Goal: Transaction & Acquisition: Purchase product/service

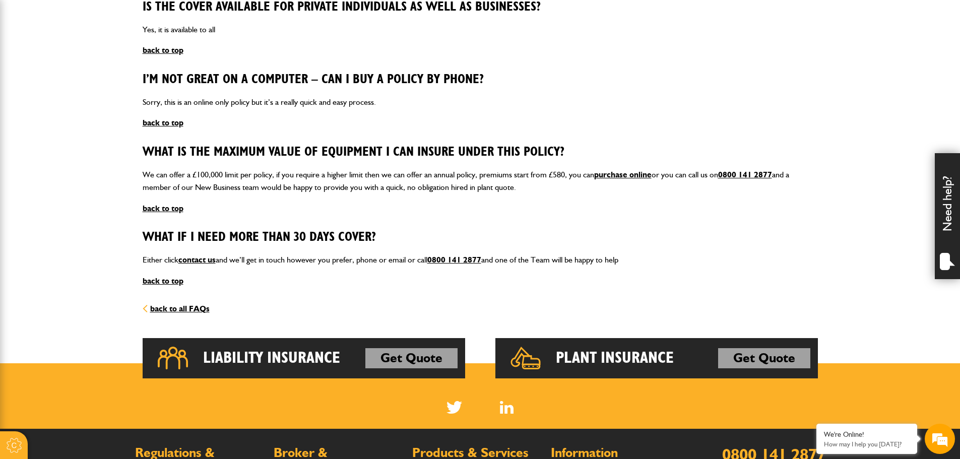
scroll to position [1437, 0]
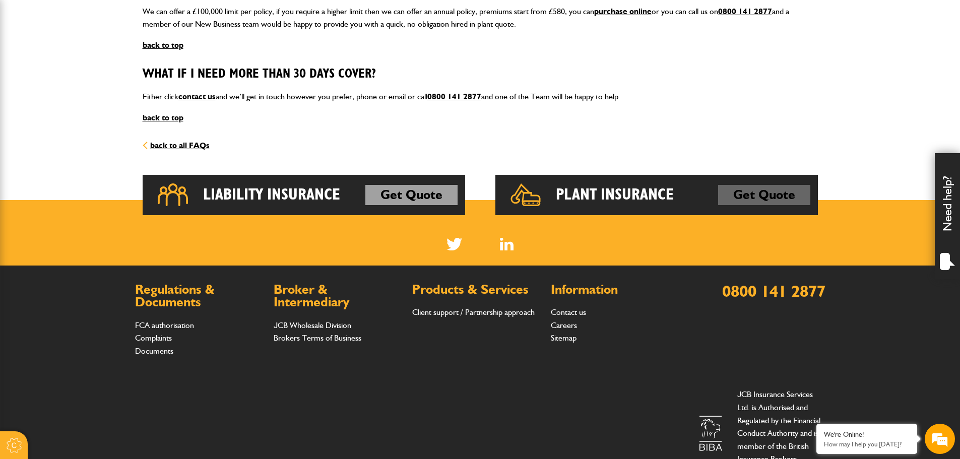
click at [770, 195] on link "Get Quote" at bounding box center [764, 195] width 92 height 20
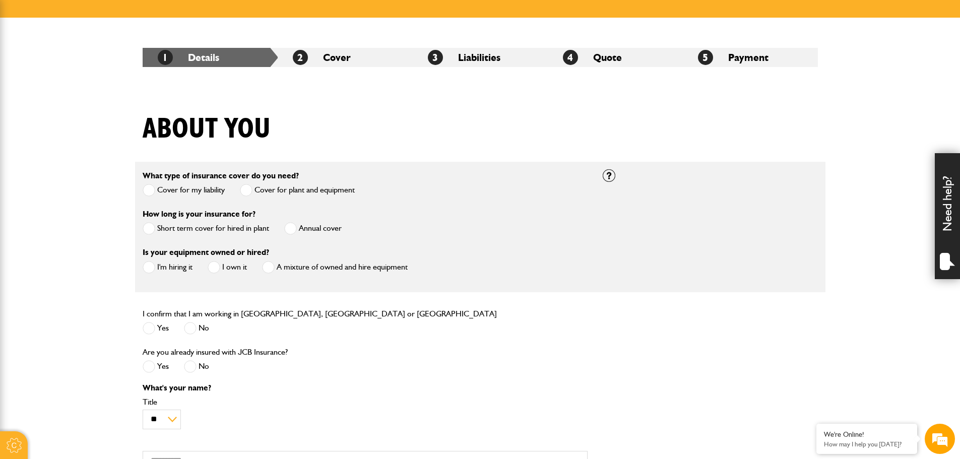
scroll to position [202, 0]
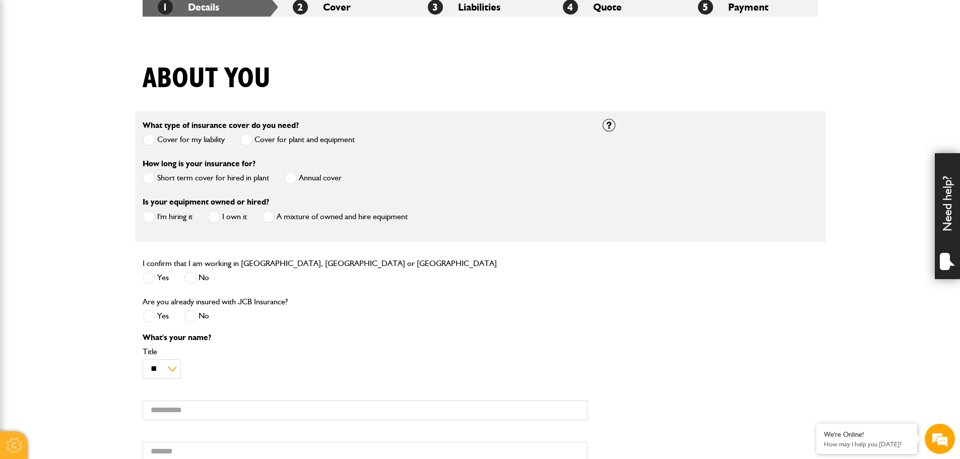
click at [245, 177] on label "Short term cover for hired in plant" at bounding box center [206, 178] width 126 height 13
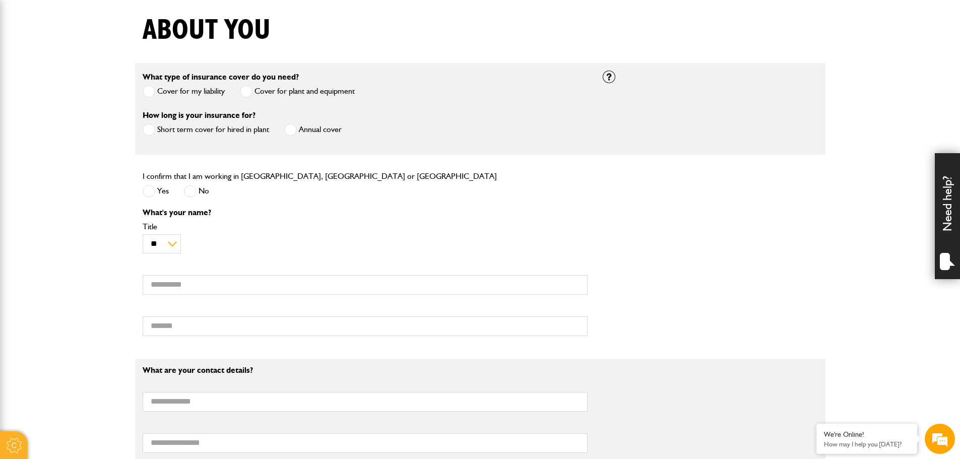
scroll to position [302, 0]
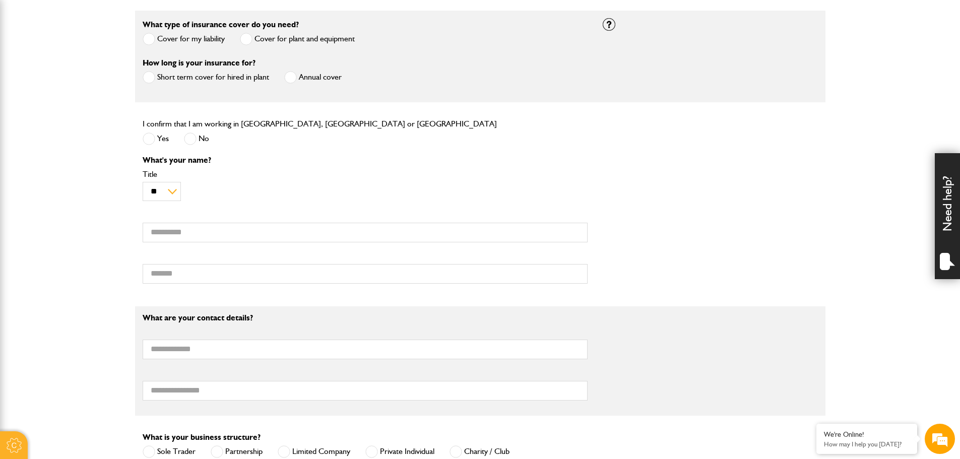
click at [296, 74] on span at bounding box center [290, 77] width 13 height 13
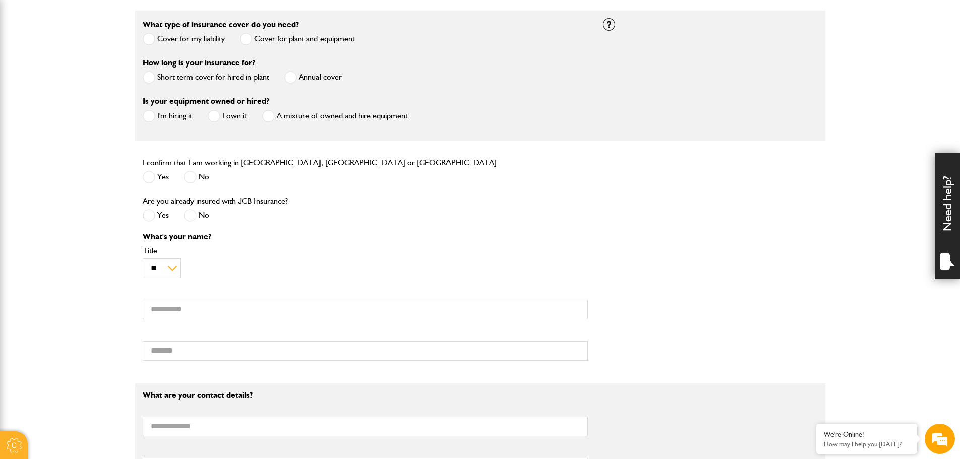
click at [273, 117] on span at bounding box center [268, 116] width 13 height 13
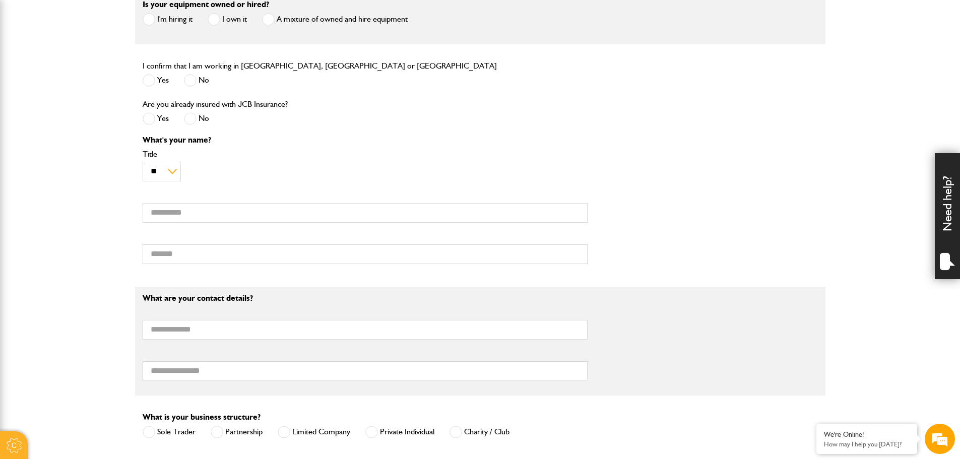
scroll to position [403, 0]
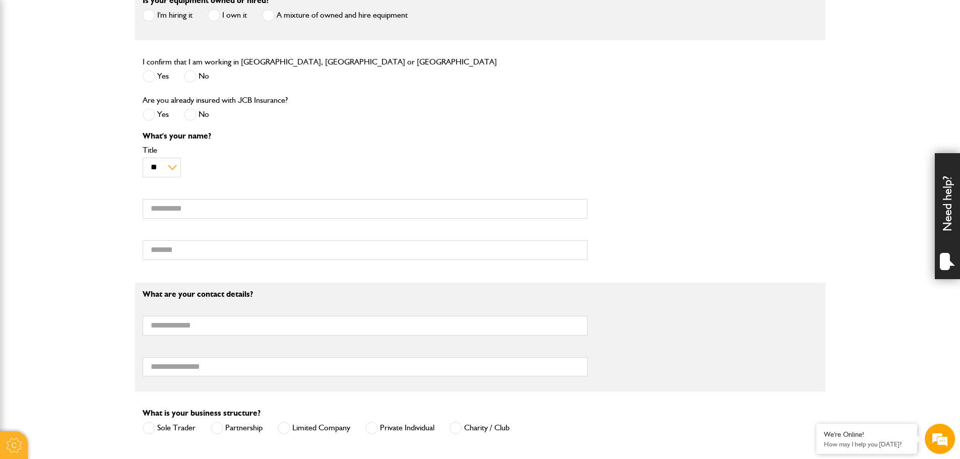
click at [150, 81] on span at bounding box center [149, 76] width 13 height 13
click at [190, 116] on span at bounding box center [190, 114] width 13 height 13
click at [173, 225] on div "What's your name? ** *** **** ** ** ** Title First name Surname" at bounding box center [365, 199] width 460 height 135
click at [170, 213] on input "First name" at bounding box center [365, 209] width 445 height 20
type input "****"
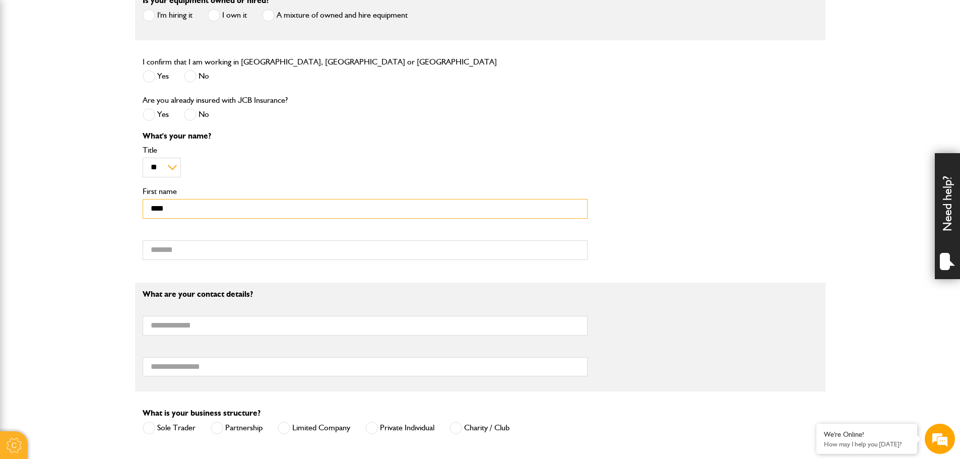
type input "*******"
type input "**********"
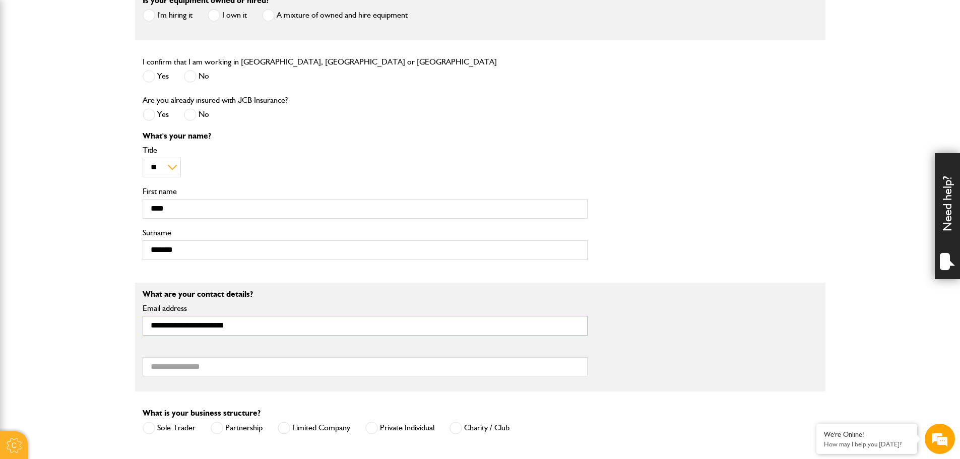
type input "**********"
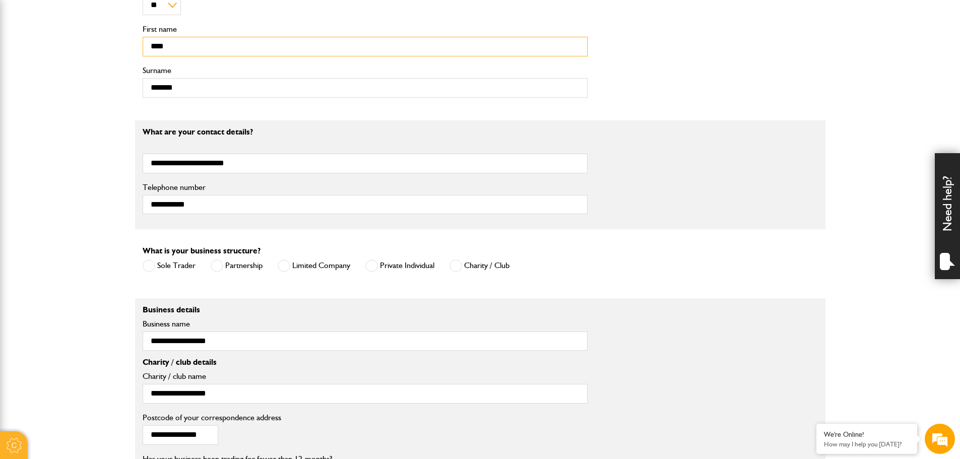
scroll to position [605, 0]
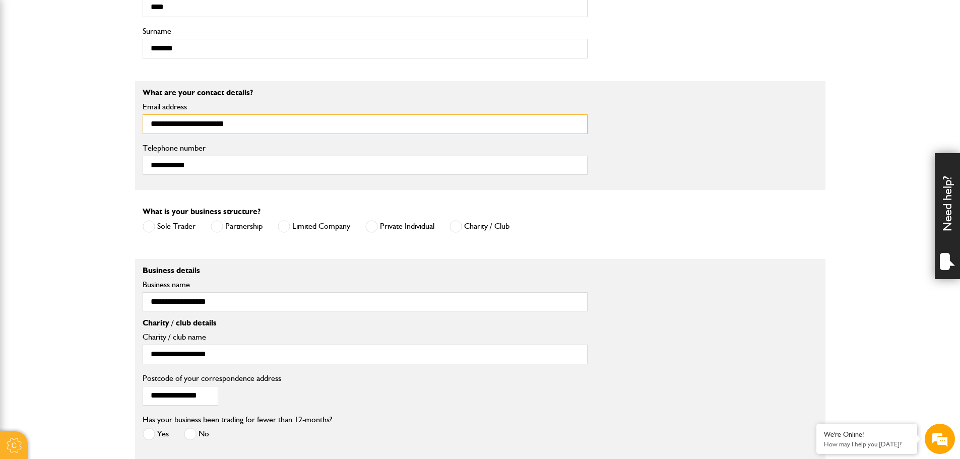
click at [195, 128] on input "**********" at bounding box center [365, 124] width 445 height 20
type input "**********"
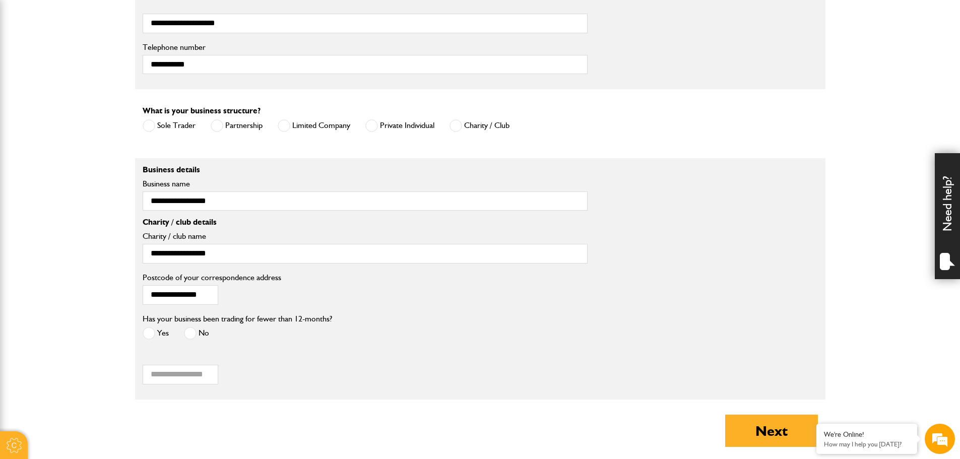
click at [287, 127] on span at bounding box center [284, 125] width 13 height 13
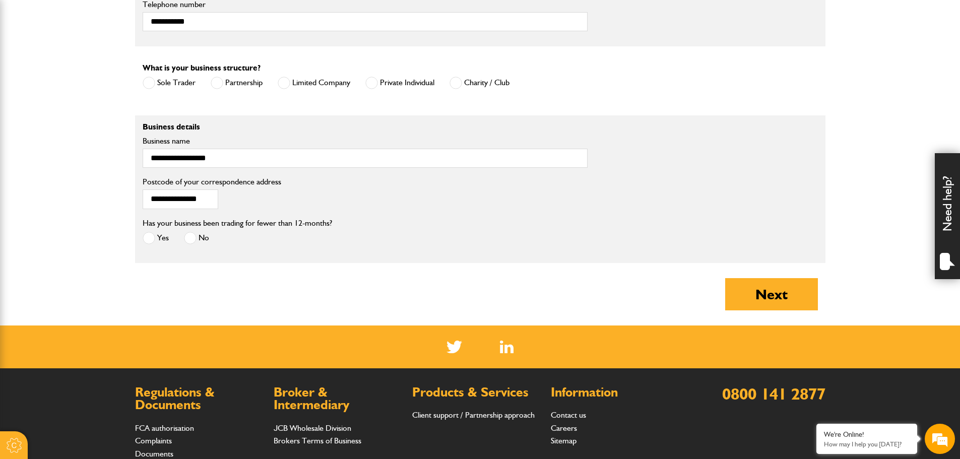
scroll to position [806, 0]
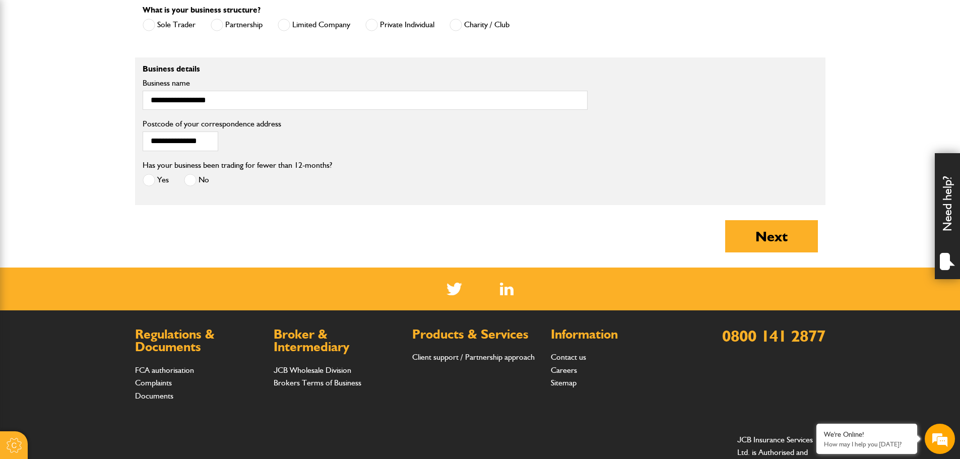
click at [149, 183] on span at bounding box center [149, 180] width 13 height 13
click at [791, 235] on button "Next" at bounding box center [771, 236] width 93 height 32
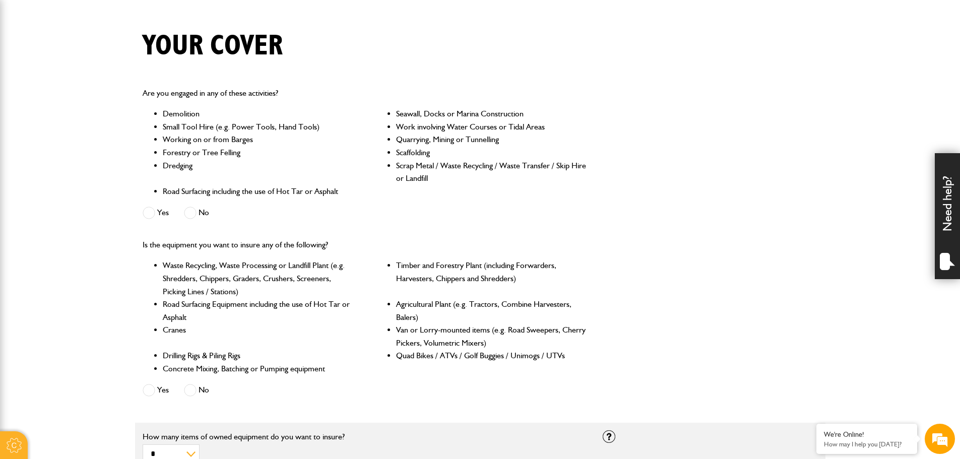
scroll to position [252, 0]
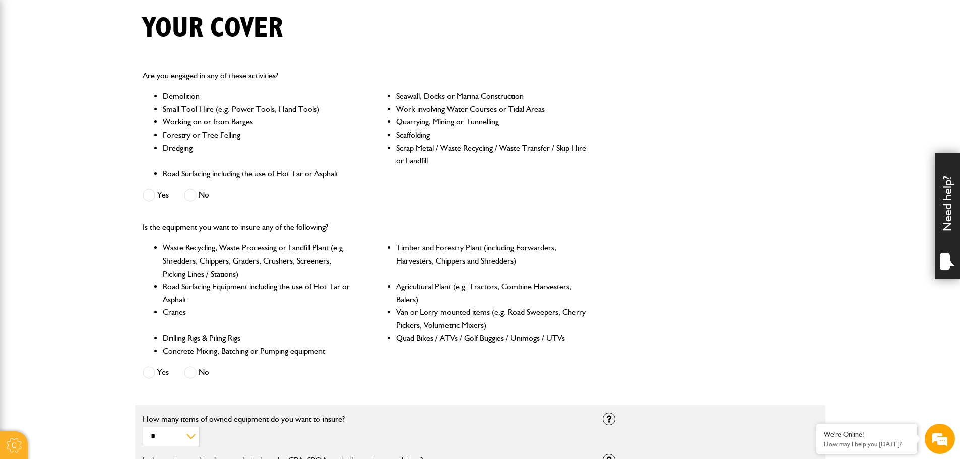
click at [187, 196] on span at bounding box center [190, 195] width 13 height 13
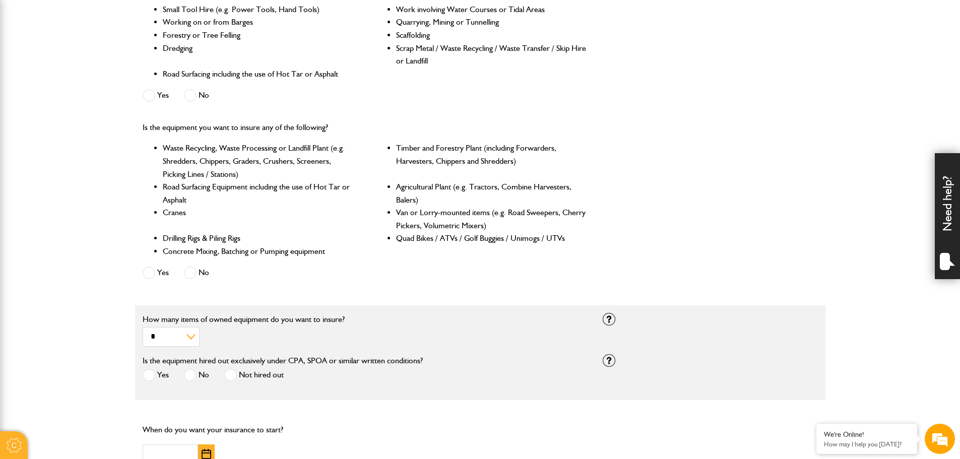
scroll to position [353, 0]
drag, startPoint x: 412, startPoint y: 207, endPoint x: 572, endPoint y: 218, distance: 161.2
click at [572, 218] on li "Van or Lorry-mounted items (e.g. Road Sweepers, Cherry Pickers, Volumetric Mixe…" at bounding box center [491, 218] width 191 height 26
click at [150, 274] on span at bounding box center [149, 272] width 13 height 13
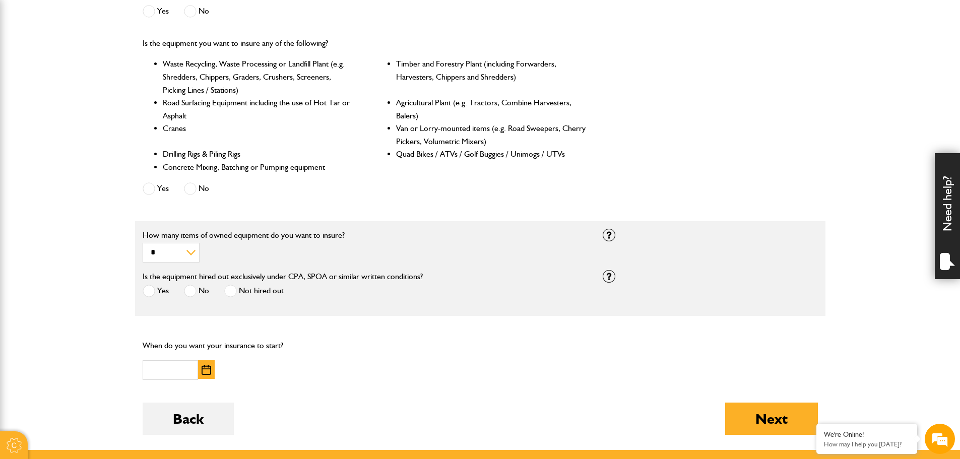
scroll to position [454, 0]
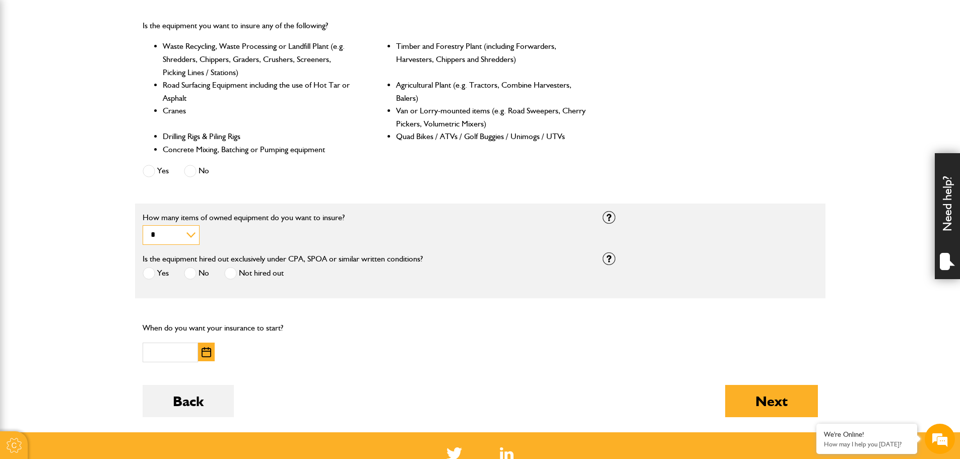
click at [189, 233] on select "* * * * *********" at bounding box center [171, 235] width 57 height 20
select select "*"
click at [143, 226] on select "* * * * *********" at bounding box center [171, 235] width 57 height 20
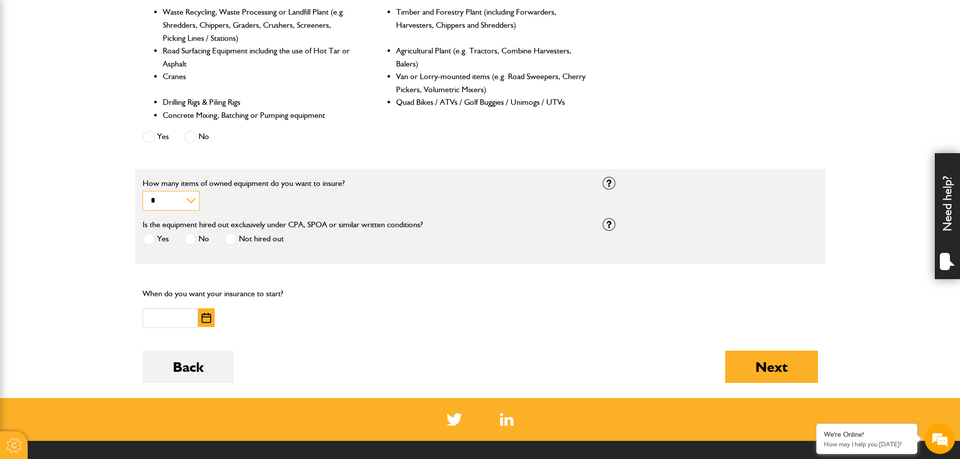
scroll to position [504, 0]
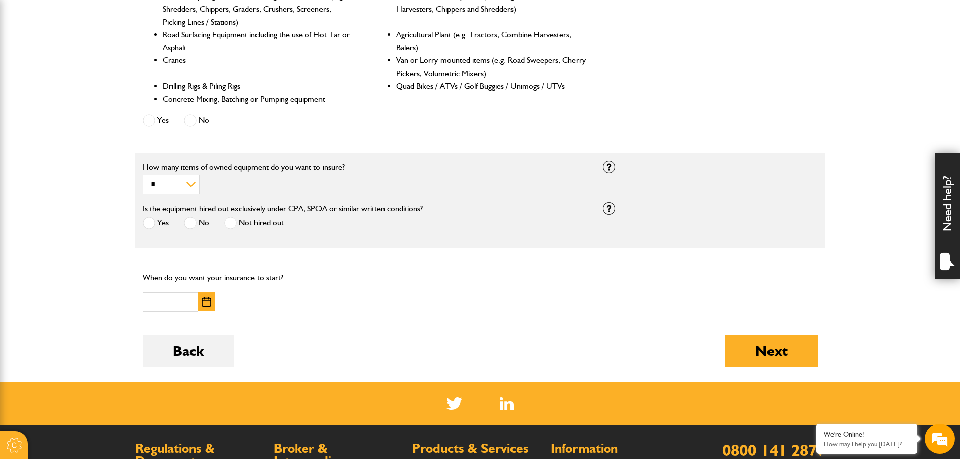
click at [147, 227] on span at bounding box center [149, 223] width 13 height 13
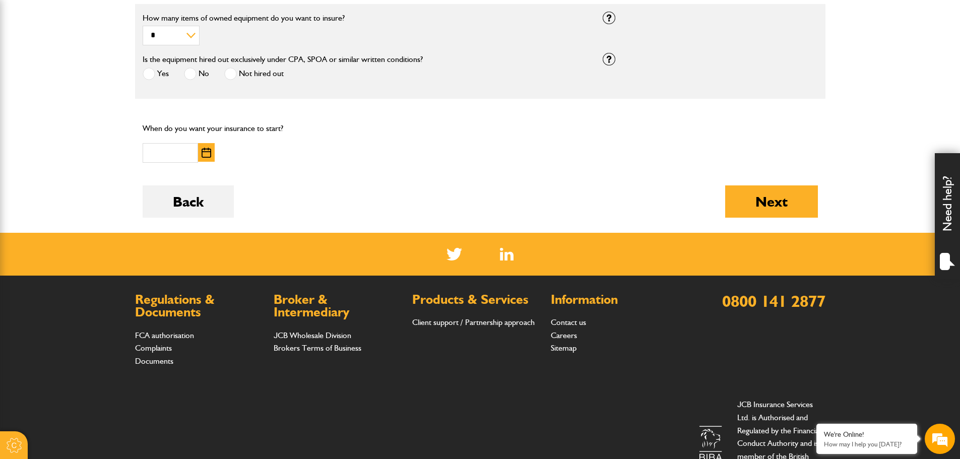
scroll to position [655, 0]
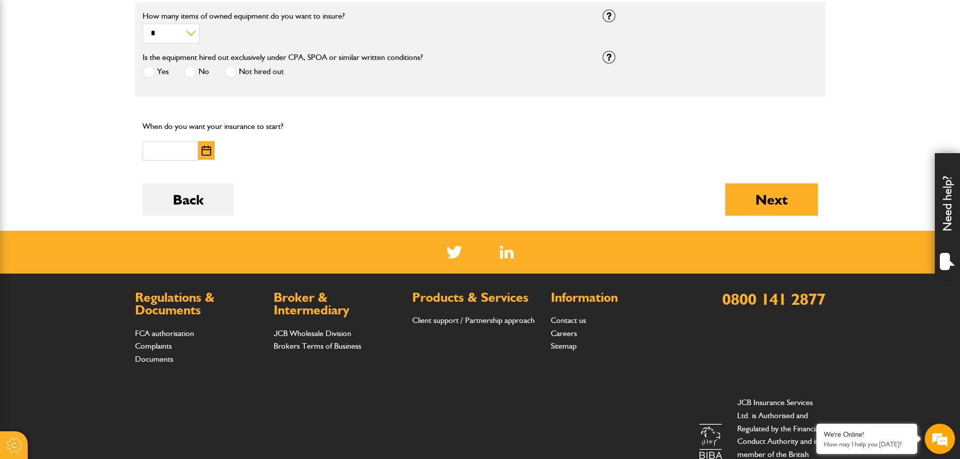
click at [192, 73] on span at bounding box center [190, 72] width 13 height 13
click at [208, 154] on img "button" at bounding box center [207, 151] width 10 height 10
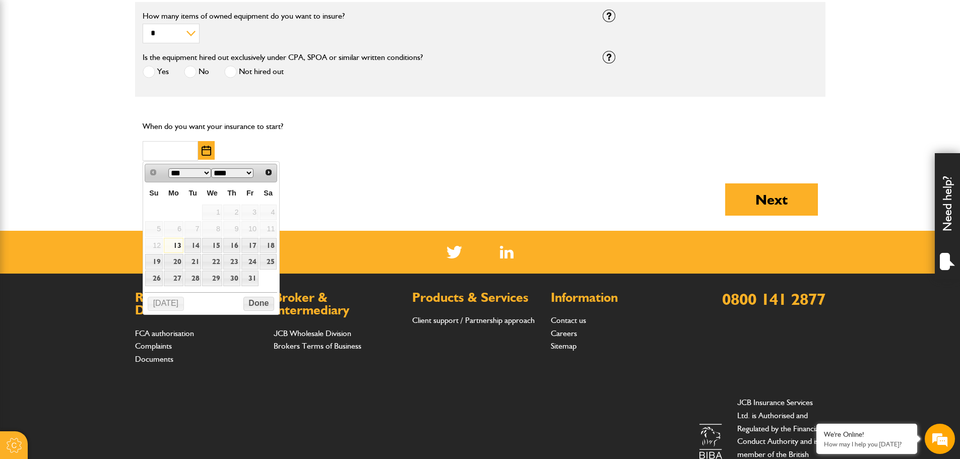
click at [175, 243] on link "13" at bounding box center [174, 246] width 20 height 16
type input "**********"
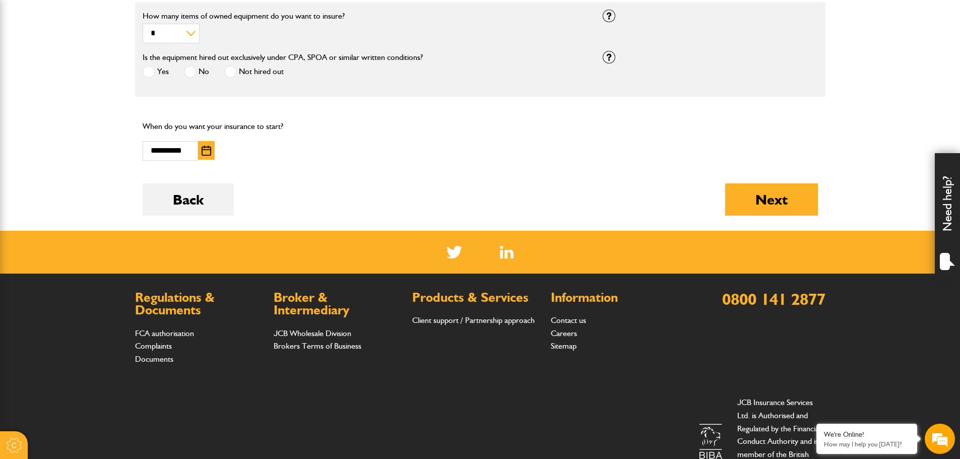
drag, startPoint x: 755, startPoint y: 194, endPoint x: 709, endPoint y: 197, distance: 46.4
click at [754, 197] on button "Next" at bounding box center [771, 199] width 93 height 32
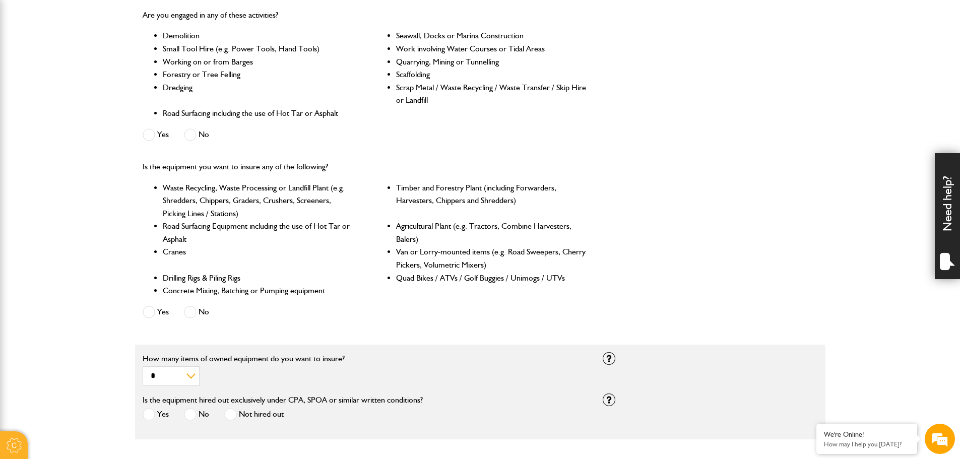
scroll to position [504, 0]
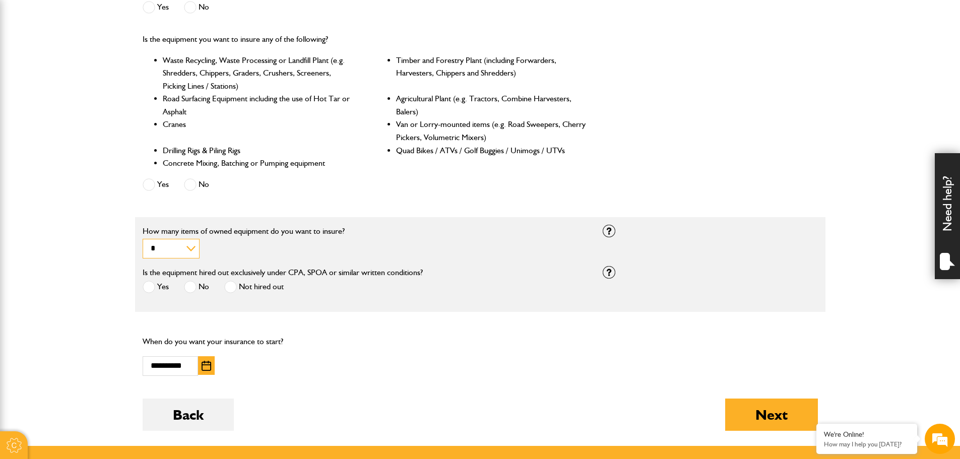
click at [187, 248] on select "* * * * *********" at bounding box center [171, 249] width 57 height 20
select select "*"
click at [143, 239] on select "* * * * *********" at bounding box center [171, 249] width 57 height 20
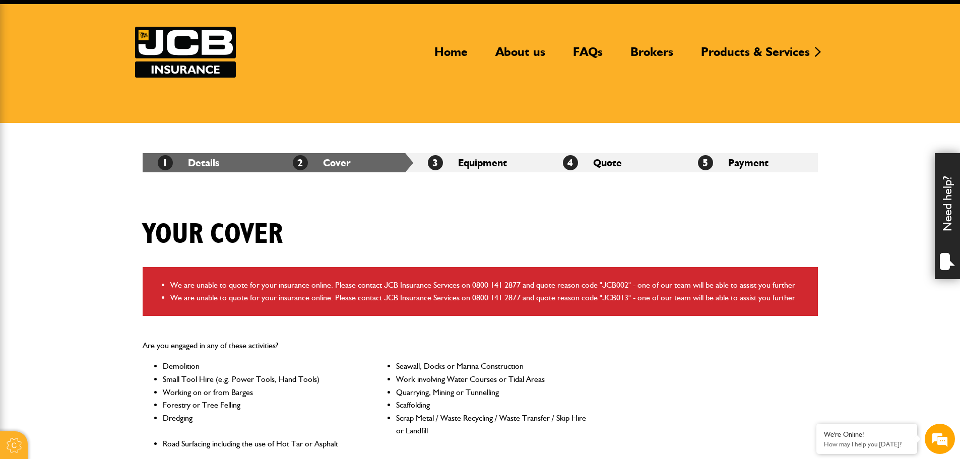
scroll to position [0, 0]
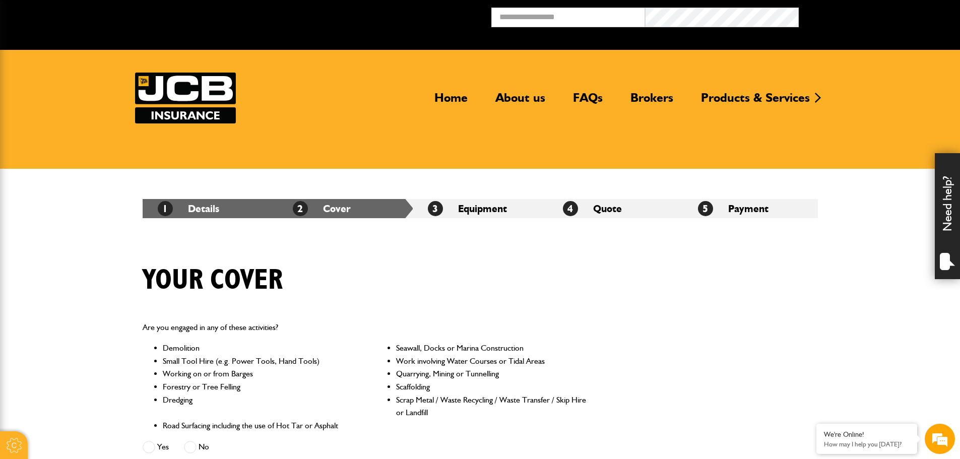
select select "*"
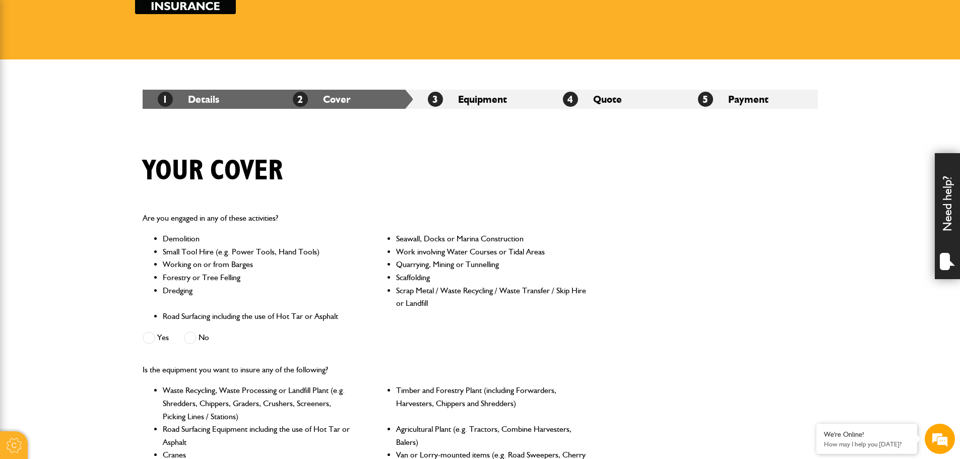
scroll to position [50, 0]
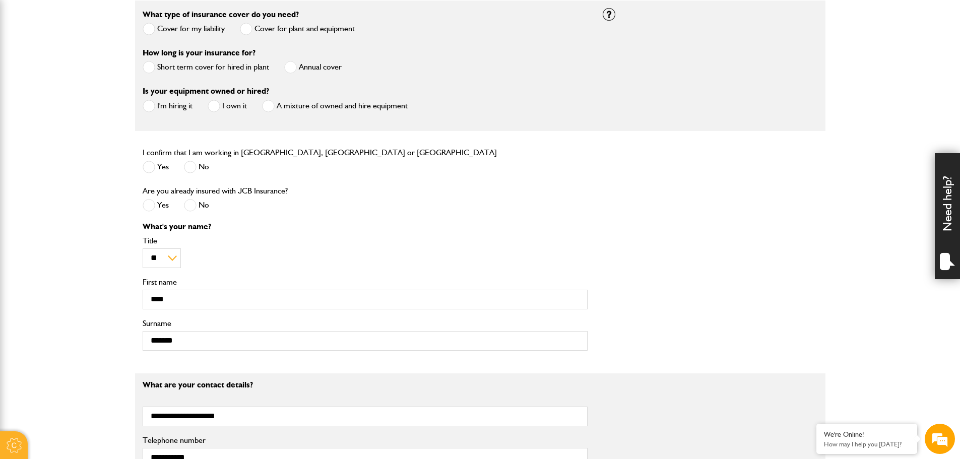
scroll to position [202, 0]
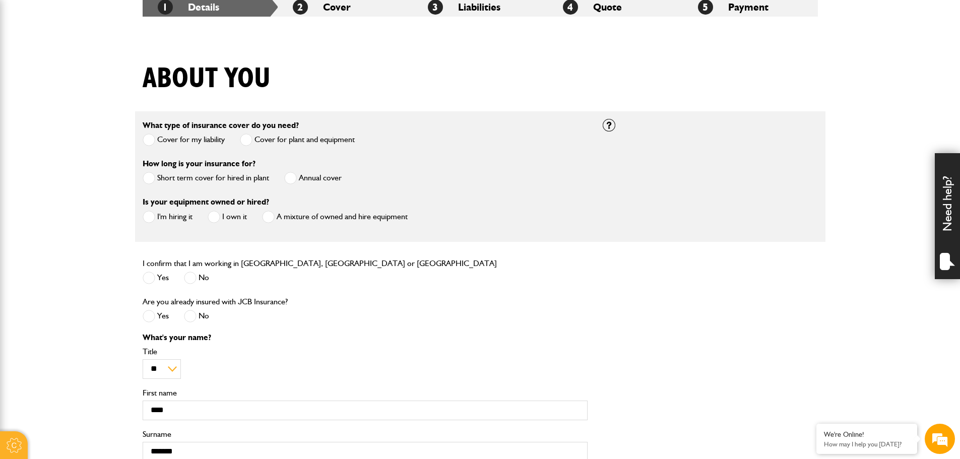
click at [190, 220] on label "I'm hiring it" at bounding box center [168, 217] width 50 height 13
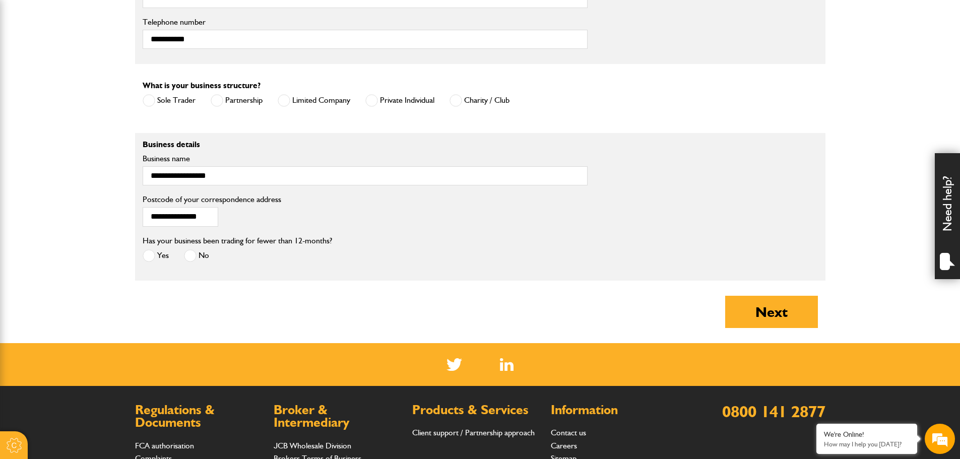
scroll to position [756, 0]
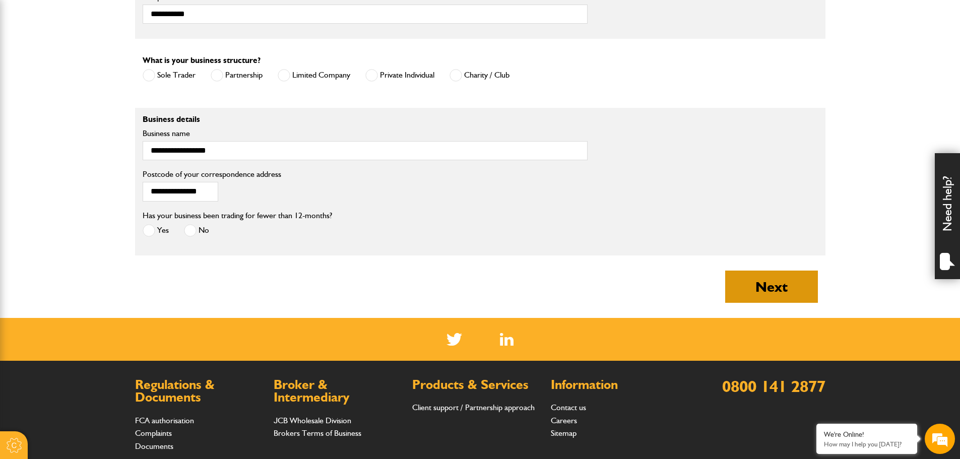
click at [784, 289] on button "Next" at bounding box center [771, 287] width 93 height 32
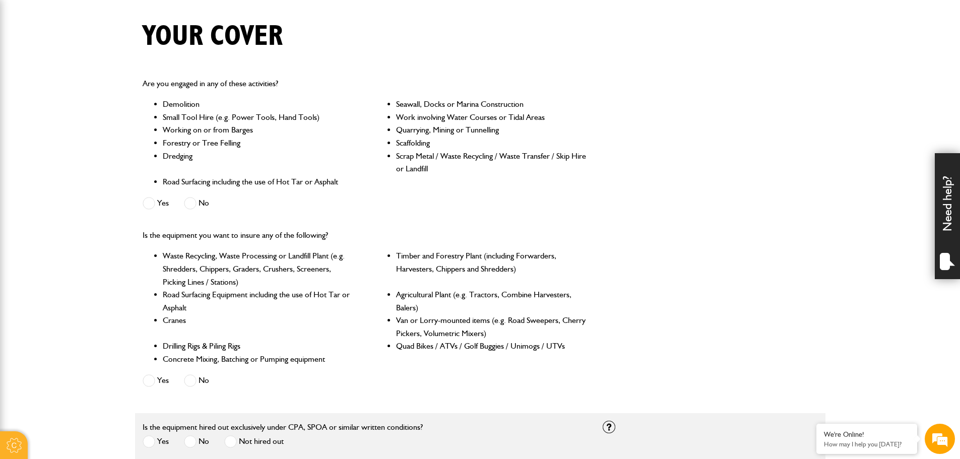
scroll to position [302, 0]
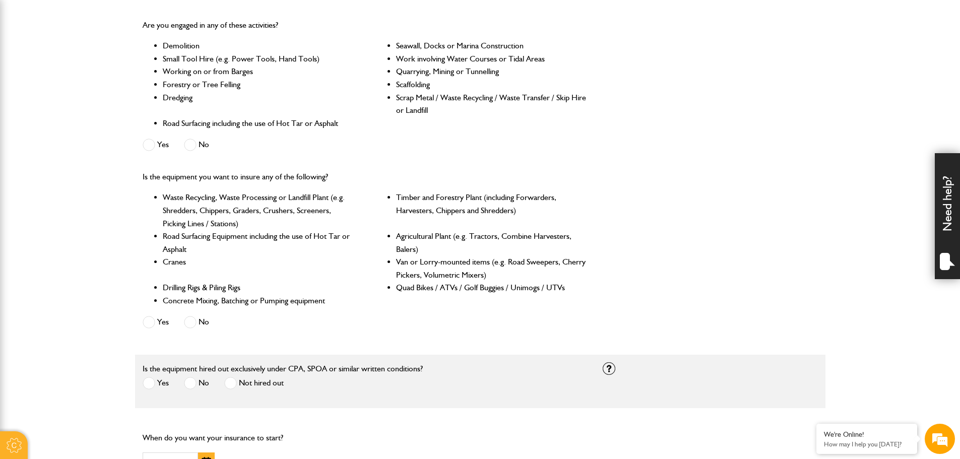
click at [151, 147] on span at bounding box center [149, 145] width 13 height 13
click at [197, 322] on label "No" at bounding box center [196, 322] width 25 height 13
click at [159, 321] on label "Yes" at bounding box center [156, 322] width 26 height 13
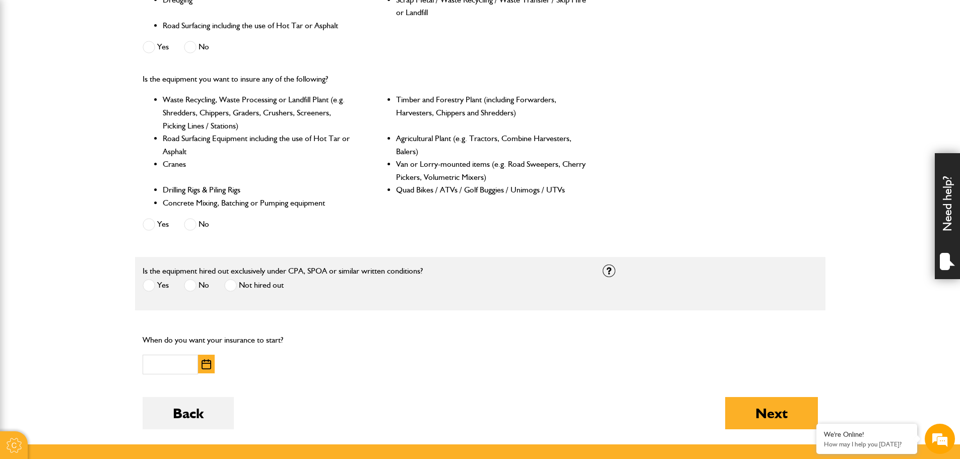
scroll to position [403, 0]
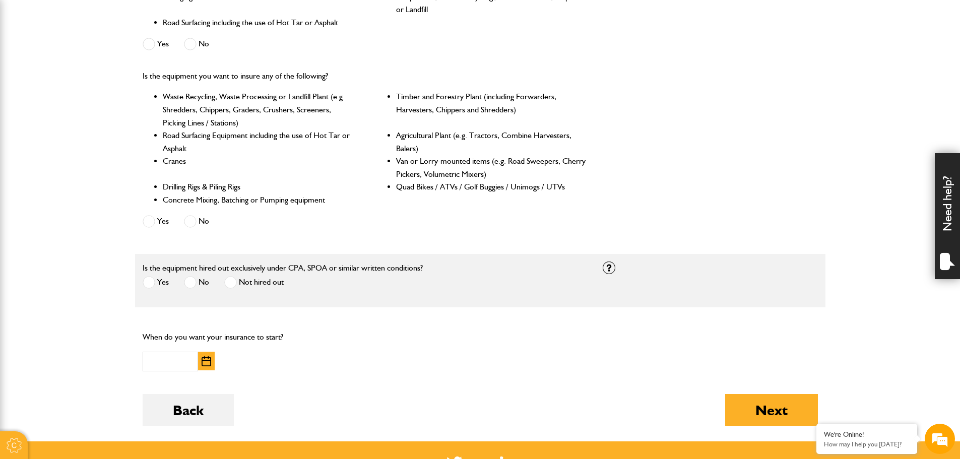
click at [191, 280] on span at bounding box center [190, 282] width 13 height 13
click at [223, 362] on div at bounding box center [220, 362] width 154 height 20
click at [213, 362] on button "button" at bounding box center [206, 361] width 17 height 19
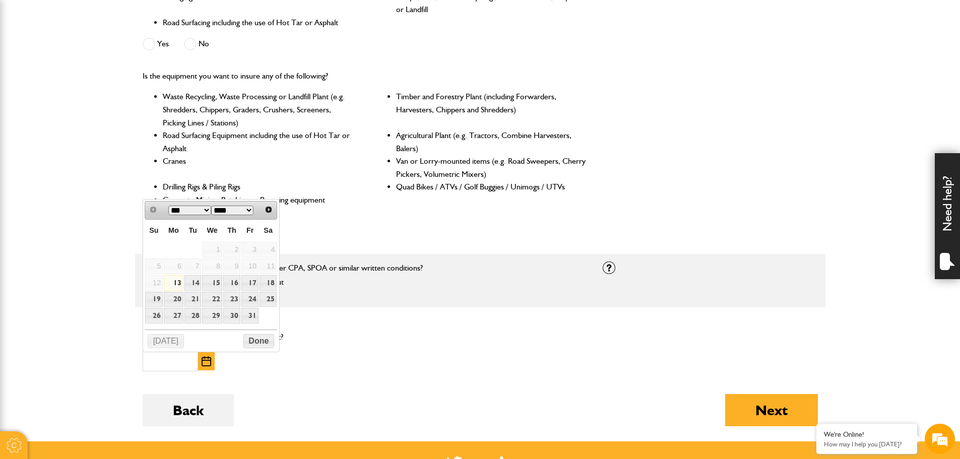
click at [175, 283] on link "13" at bounding box center [174, 283] width 20 height 16
type input "**********"
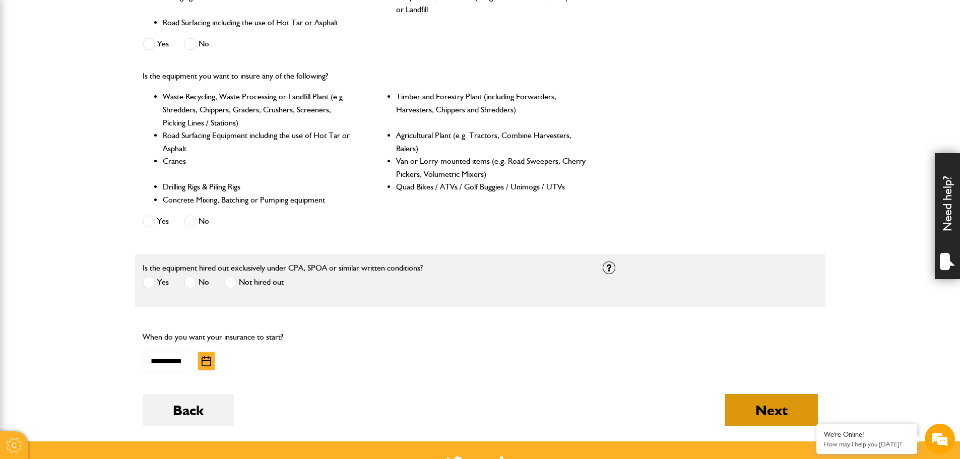
click at [780, 418] on button "Next" at bounding box center [771, 410] width 93 height 32
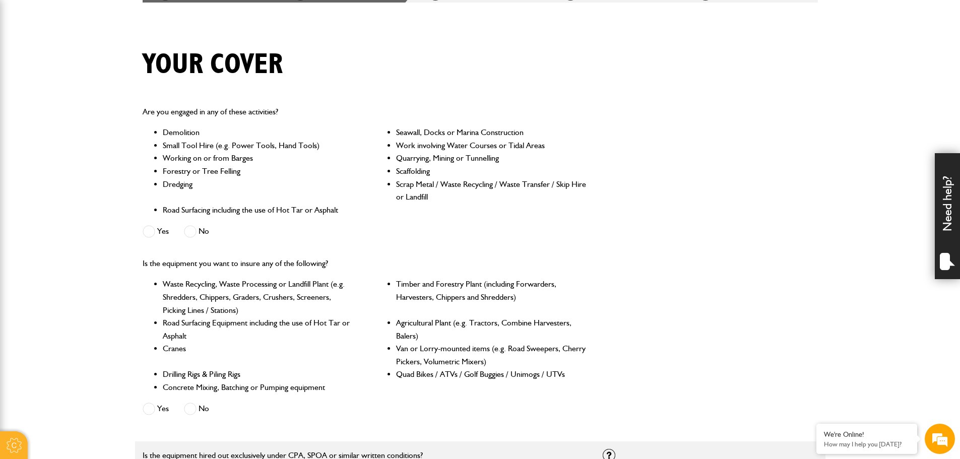
scroll to position [202, 0]
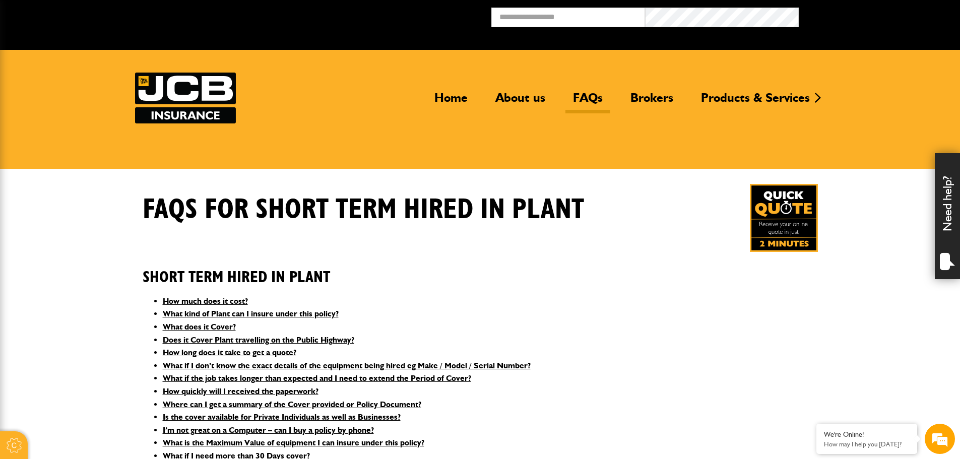
scroll to position [1437, 0]
